Goal: Information Seeking & Learning: Learn about a topic

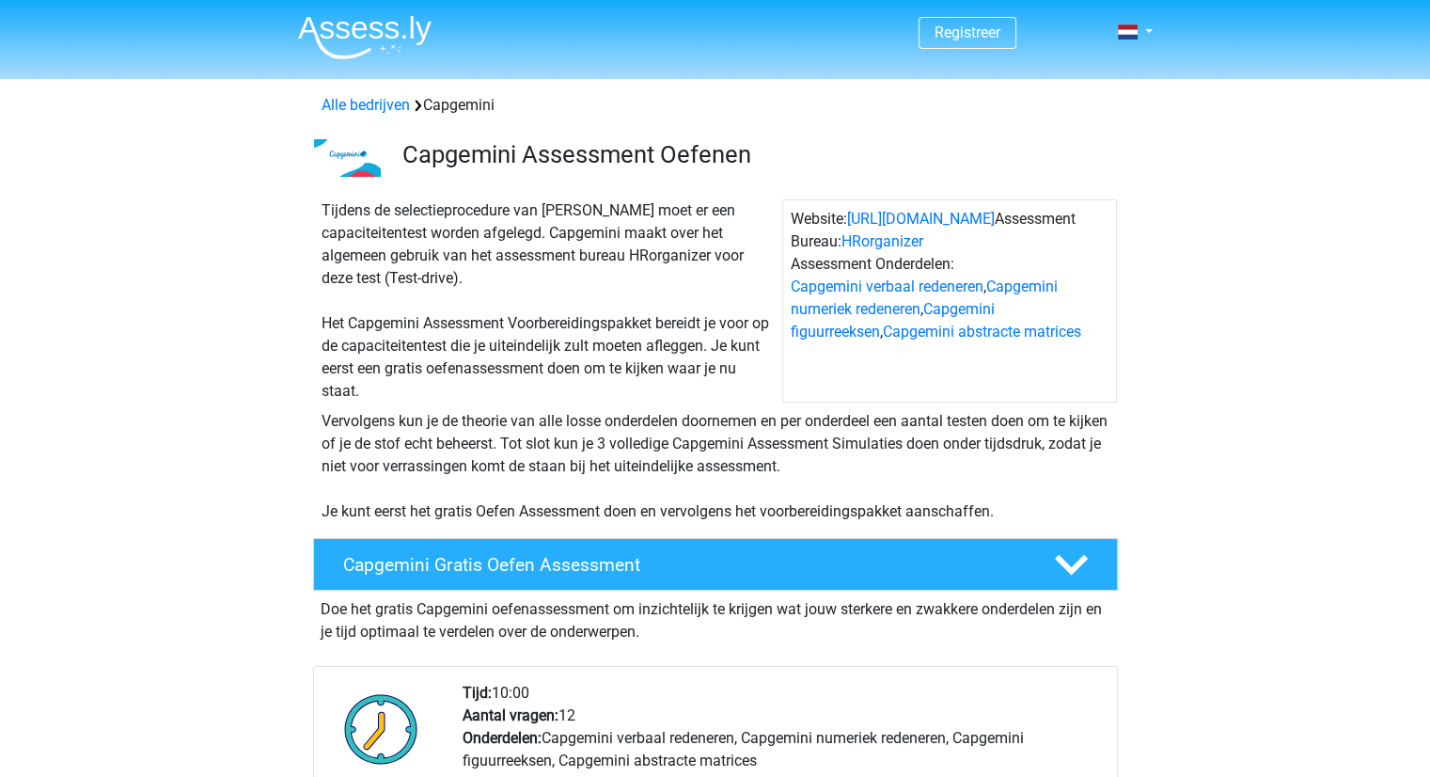
click at [487, 201] on div "Tijdens de selectieprocedure van [PERSON_NAME] moet er een capaciteitentest wor…" at bounding box center [548, 300] width 468 height 203
drag, startPoint x: 398, startPoint y: 150, endPoint x: 531, endPoint y: 288, distance: 192.2
click at [531, 288] on div "Tijdens de selectieprocedure van [PERSON_NAME] moet er een capaciteitentest wor…" at bounding box center [548, 300] width 468 height 203
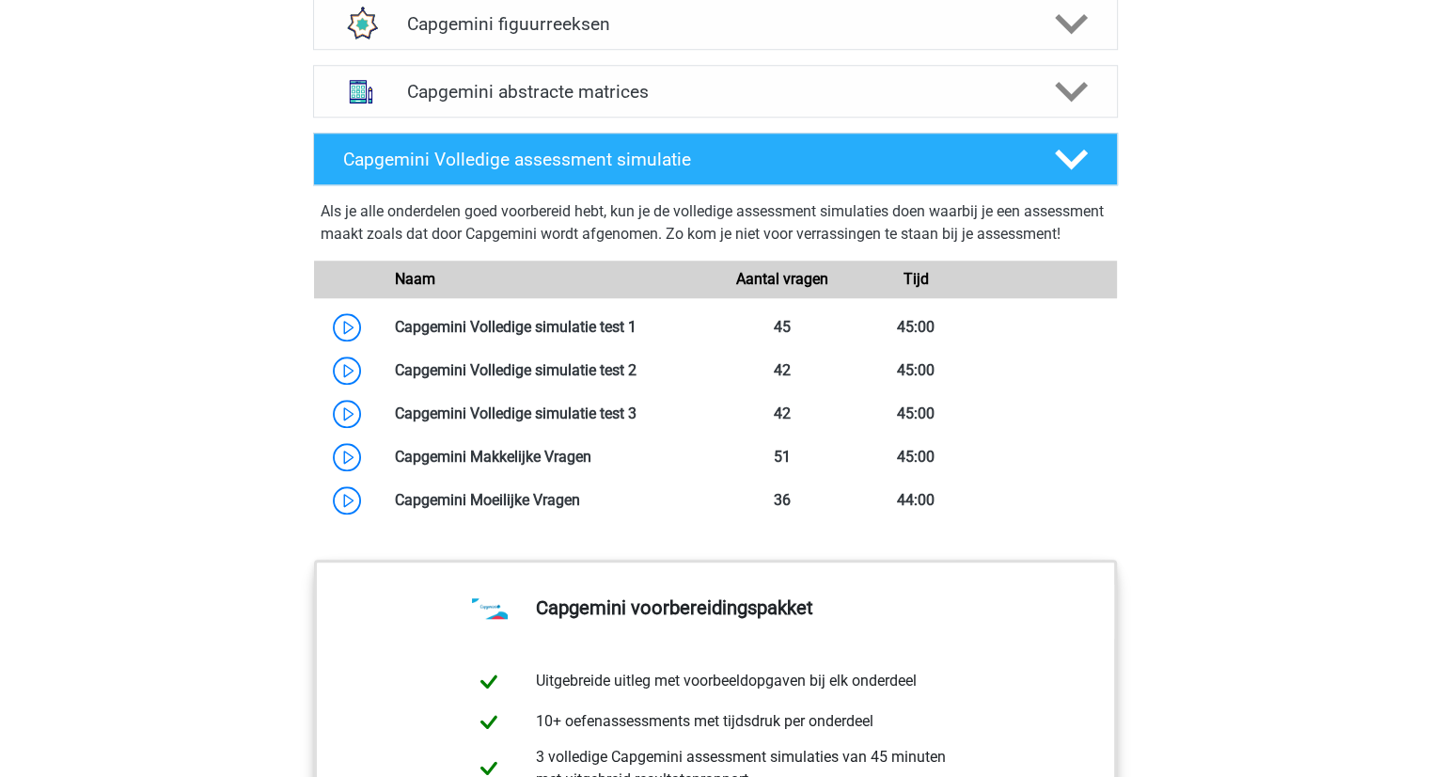
scroll to position [1606, 0]
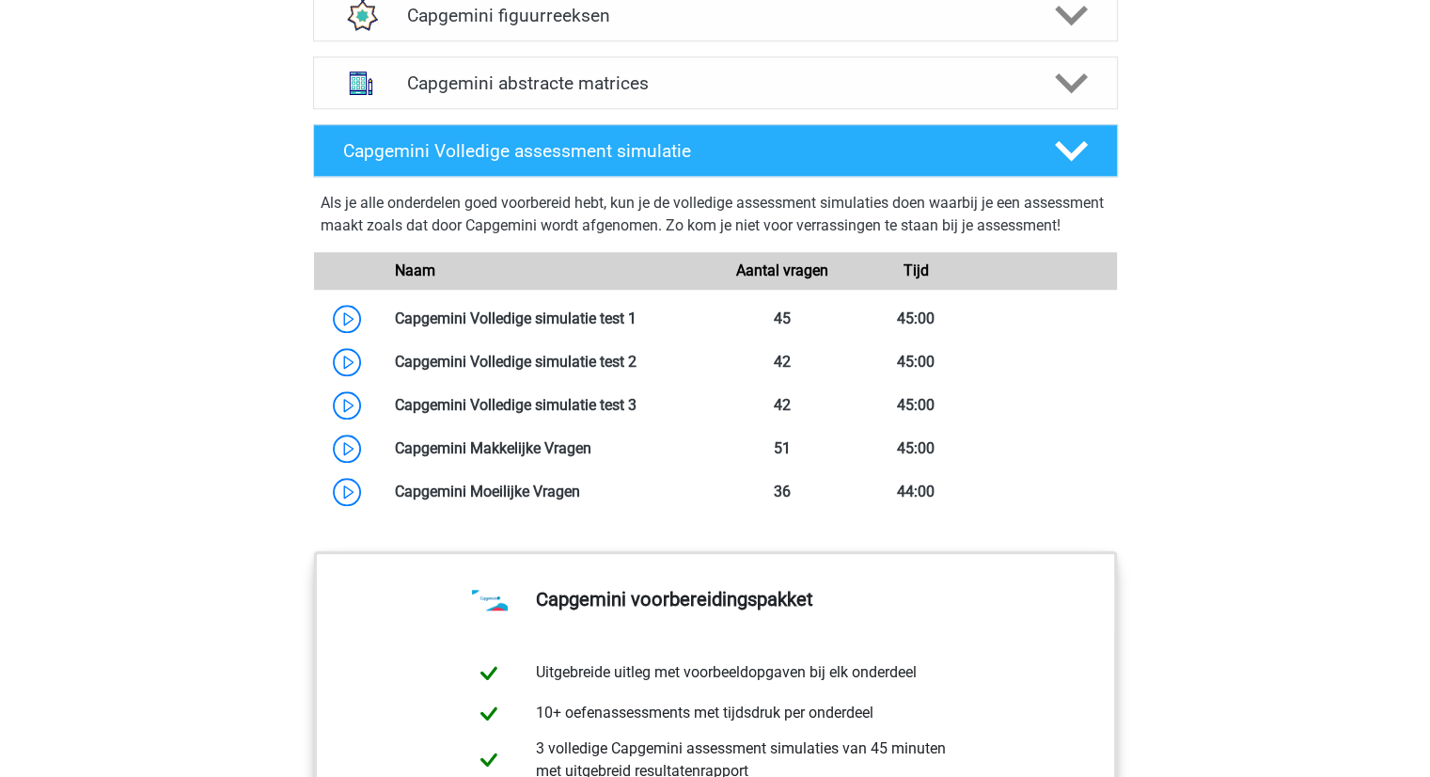
drag, startPoint x: 313, startPoint y: 195, endPoint x: 976, endPoint y: 559, distance: 756.2
click at [976, 543] on div "Capgemini Volledige assessment simulatie Als je alle onderdelen goed voorbereid…" at bounding box center [715, 330] width 878 height 427
drag, startPoint x: 291, startPoint y: 207, endPoint x: 424, endPoint y: 242, distance: 137.1
click at [424, 242] on div "Capgemini Volledige assessment simulatie Als je alle onderdelen goed voorbereid…" at bounding box center [715, 330] width 848 height 412
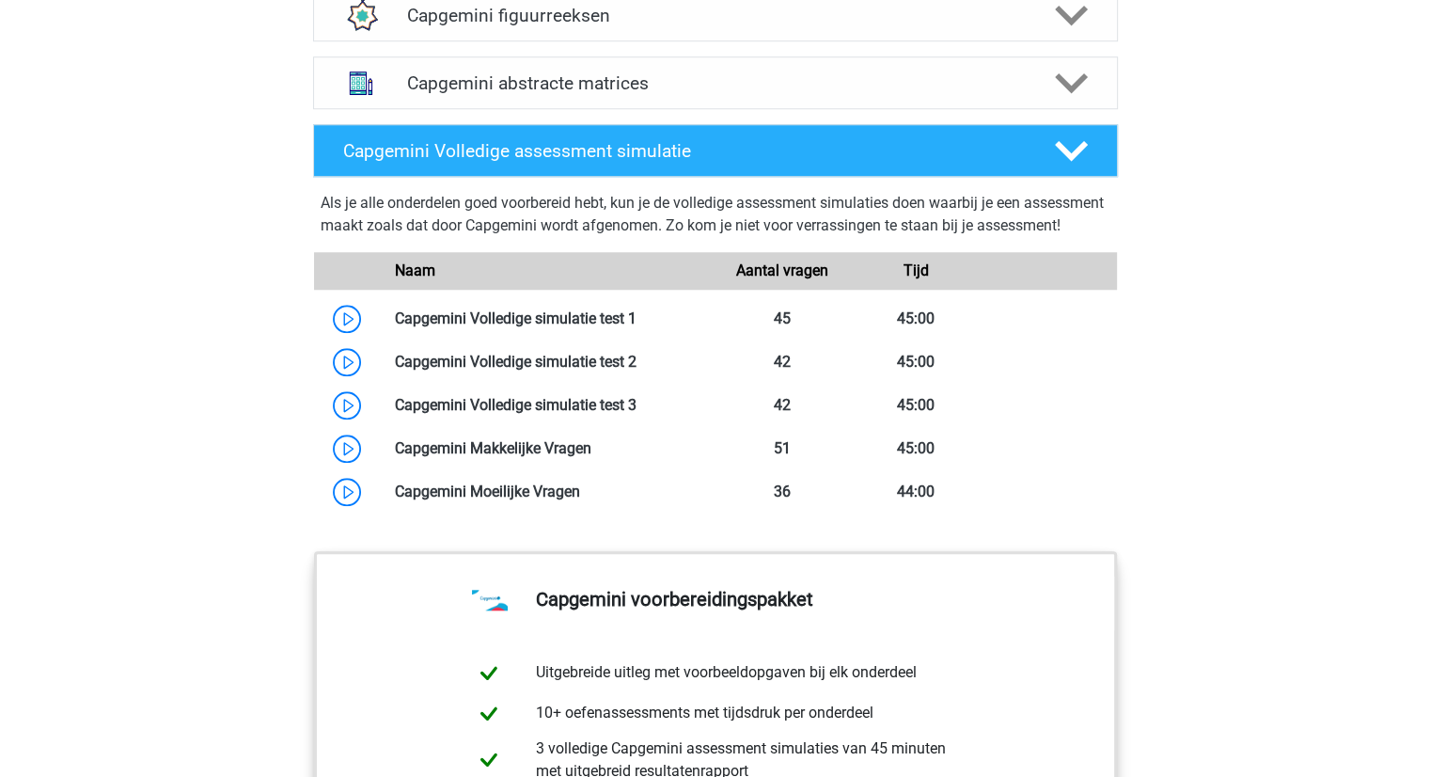
click at [424, 242] on div "Als je alle onderdelen goed voorbereid hebt, kun je de volledige assessment sim…" at bounding box center [716, 218] width 790 height 53
drag, startPoint x: 424, startPoint y: 242, endPoint x: 298, endPoint y: 198, distance: 133.2
click at [298, 198] on div "Capgemini Volledige assessment simulatie Als je alle onderdelen goed voorbereid…" at bounding box center [715, 330] width 848 height 412
click at [278, 152] on div "Capgemini Volledige assessment simulatie Als je alle onderdelen goed voorbereid…" at bounding box center [715, 330] width 878 height 427
drag, startPoint x: 278, startPoint y: 152, endPoint x: 428, endPoint y: 245, distance: 176.1
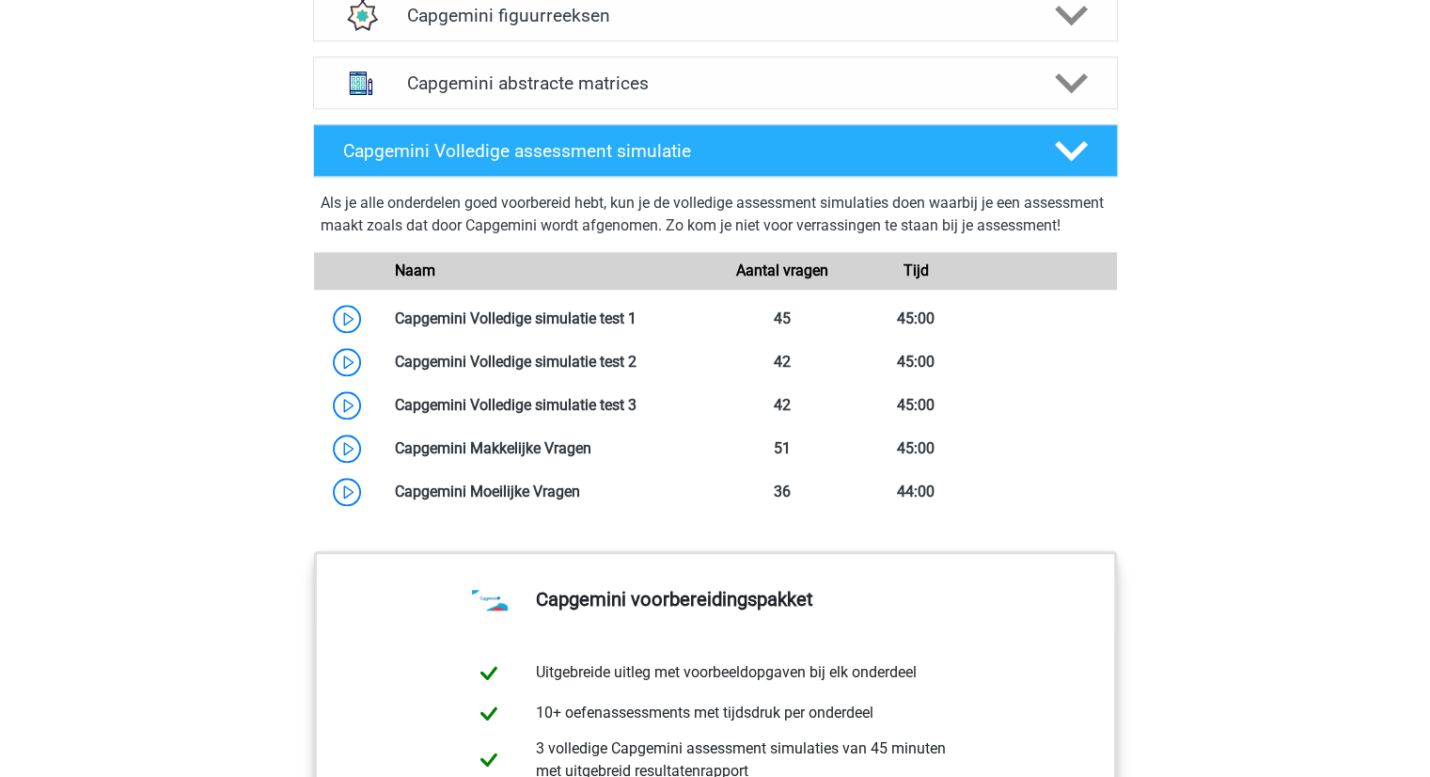
click at [428, 245] on div "Capgemini Volledige assessment simulatie Als je alle onderdelen goed voorbereid…" at bounding box center [715, 330] width 878 height 427
click at [428, 244] on div "Als je alle onderdelen goed voorbereid hebt, kun je de volledige assessment sim…" at bounding box center [716, 218] width 790 height 53
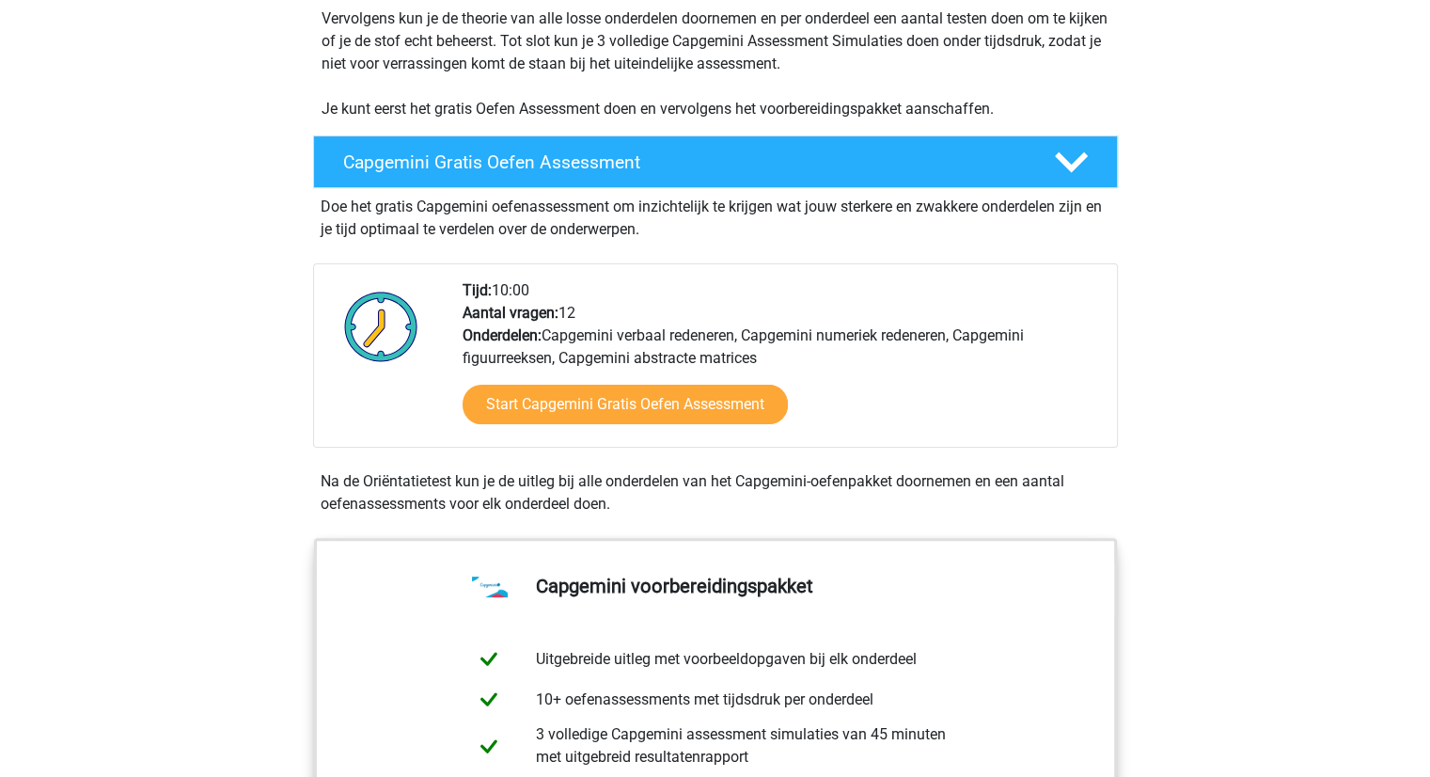
scroll to position [400, 0]
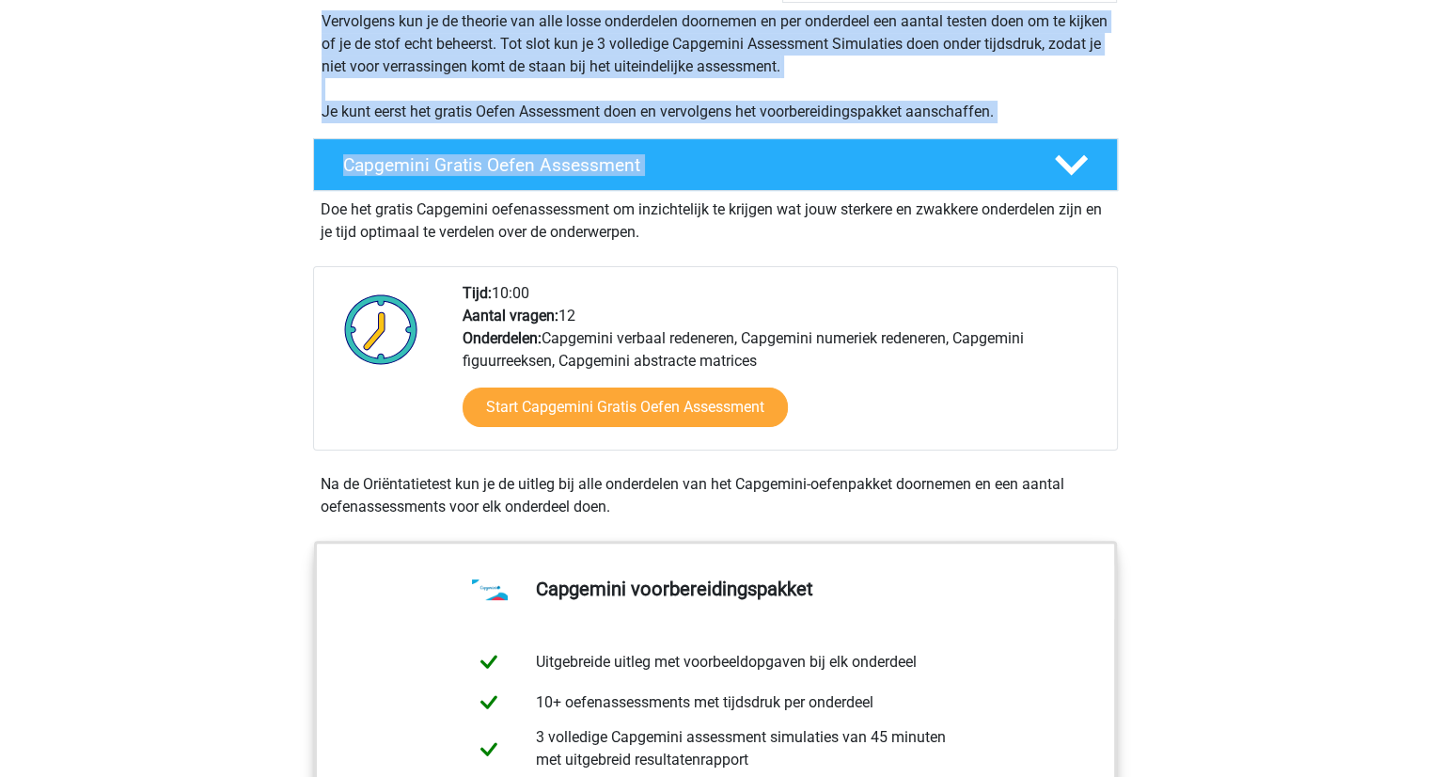
drag, startPoint x: 1425, startPoint y: 150, endPoint x: 1419, endPoint y: 70, distance: 80.2
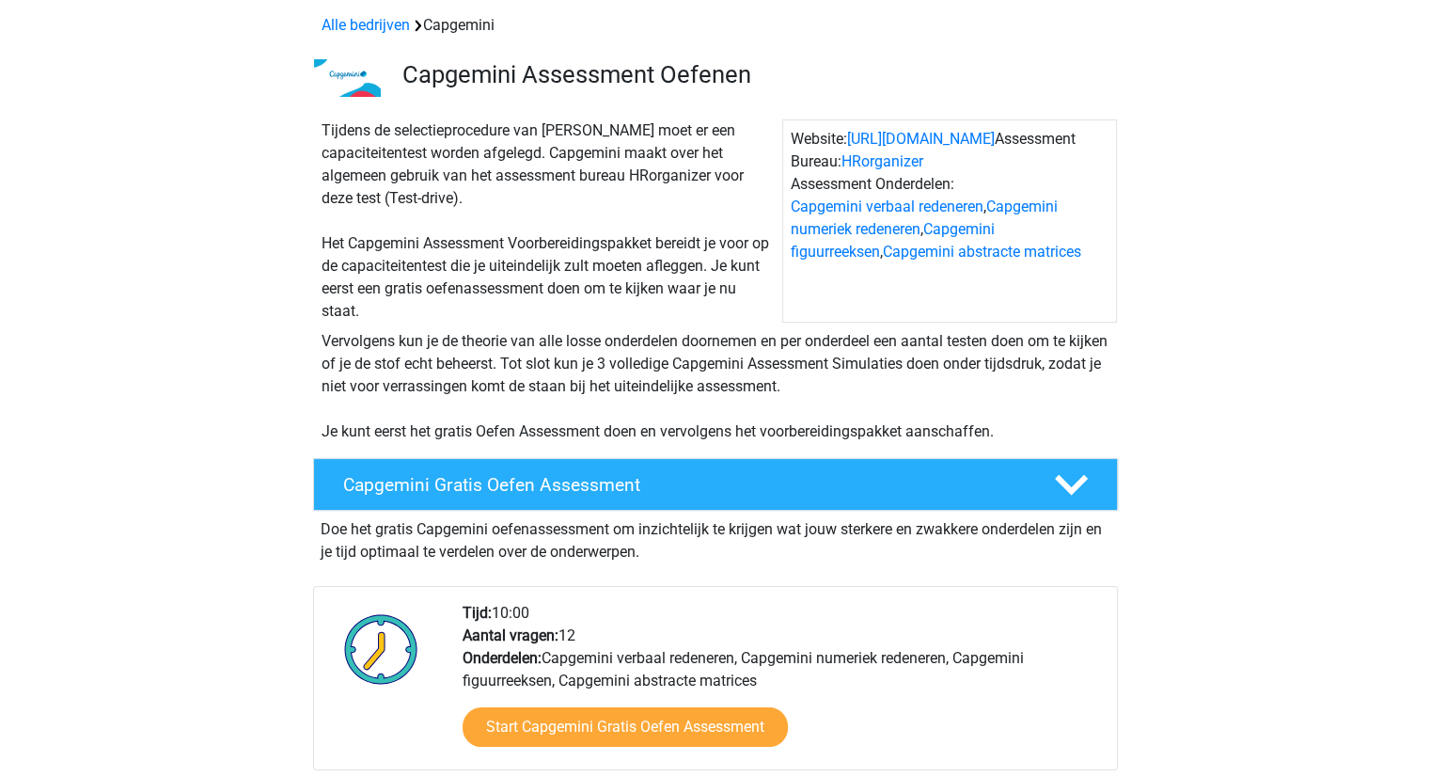
scroll to position [0, 0]
